Goal: Information Seeking & Learning: Understand process/instructions

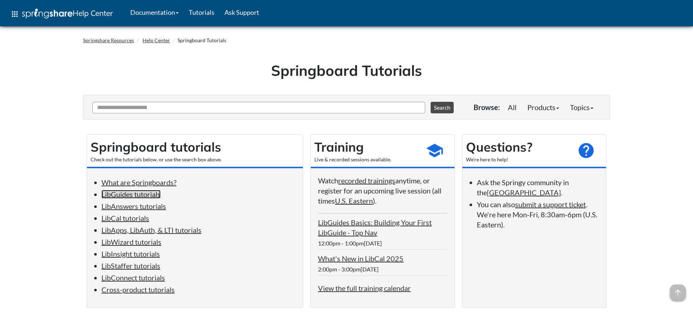
click at [134, 198] on link "LibGuides tutorials" at bounding box center [130, 194] width 59 height 9
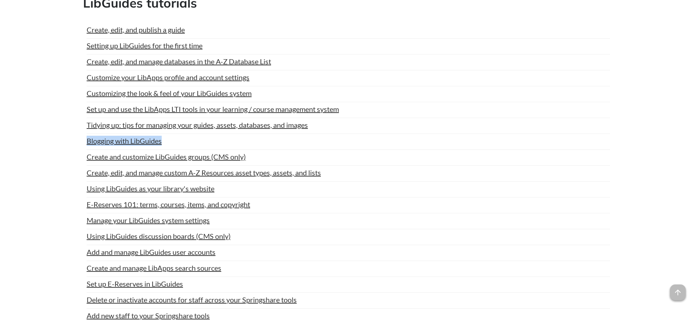
drag, startPoint x: 169, startPoint y: 146, endPoint x: 85, endPoint y: 150, distance: 83.8
click at [85, 150] on div "Create, edit, and publish a guide Last Updated: Feb 27, 2025 | Topics: LibGuide…" at bounding box center [346, 206] width 527 height 378
copy link "Blogging with LibGuides"
click at [151, 146] on link "Blogging with LibGuides" at bounding box center [124, 140] width 75 height 11
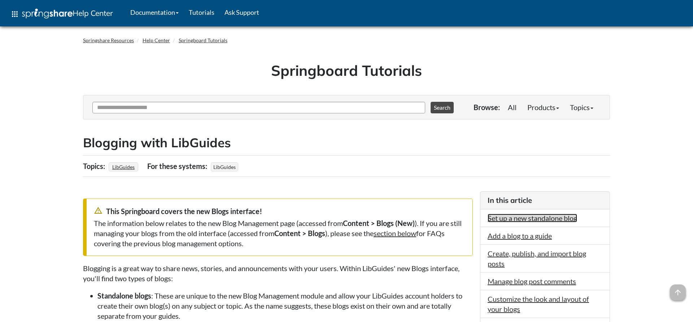
click at [528, 218] on link "Set up a new standalone blog" at bounding box center [531, 218] width 89 height 9
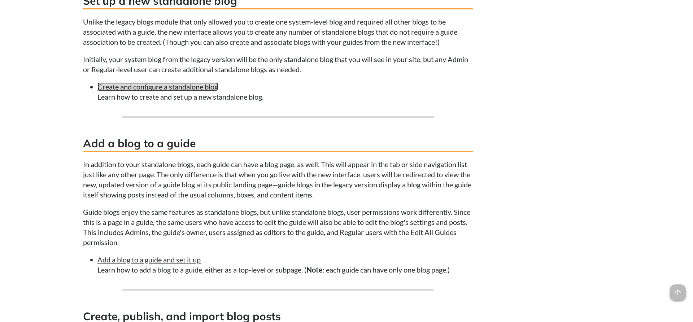
click at [190, 91] on link "Create and configure a standalone blog" at bounding box center [157, 86] width 120 height 9
